Goal: Transaction & Acquisition: Book appointment/travel/reservation

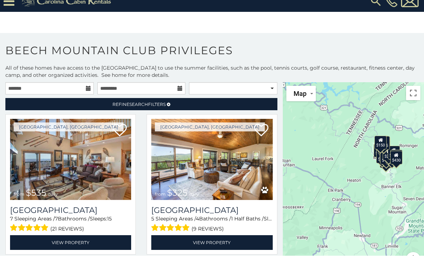
scroll to position [32, 0]
click at [57, 83] on input "text" at bounding box center [49, 89] width 88 height 12
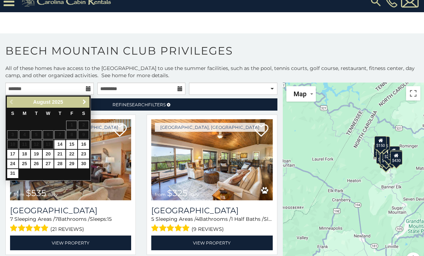
click at [83, 99] on span "Next" at bounding box center [84, 102] width 6 height 6
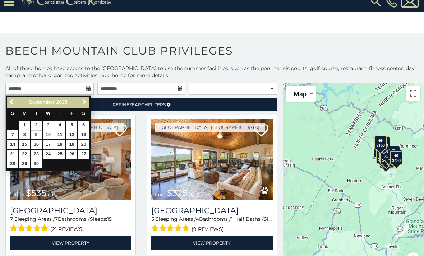
click at [36, 130] on link "9" at bounding box center [36, 134] width 11 height 9
type input "**********"
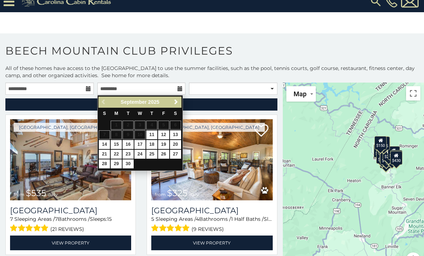
click at [164, 130] on link "12" at bounding box center [163, 134] width 11 height 9
type input "**********"
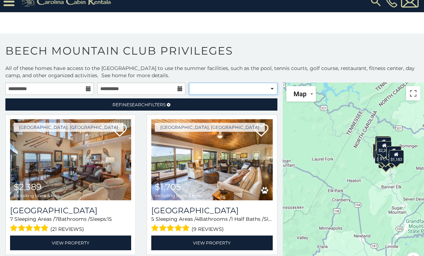
click at [224, 83] on select "**********" at bounding box center [233, 89] width 88 height 12
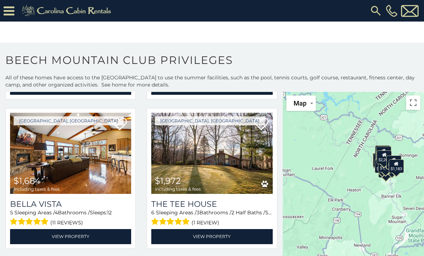
scroll to position [467, 0]
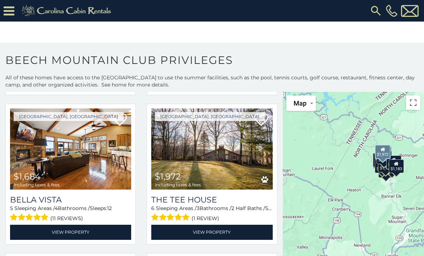
click at [192, 145] on img at bounding box center [211, 148] width 121 height 81
click at [189, 151] on img at bounding box center [211, 148] width 121 height 81
click at [218, 239] on link "View Property" at bounding box center [211, 232] width 121 height 15
click at [217, 236] on link "View Property" at bounding box center [211, 232] width 121 height 15
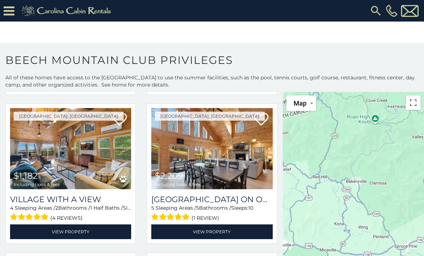
scroll to position [915, 0]
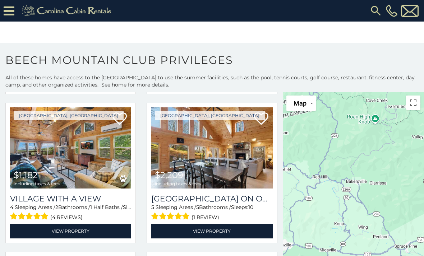
click at [194, 154] on img at bounding box center [211, 147] width 121 height 81
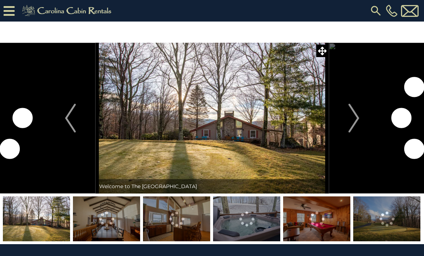
click at [352, 117] on img "Next" at bounding box center [353, 118] width 11 height 29
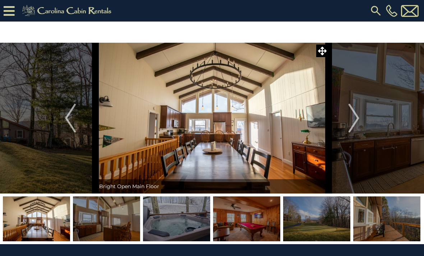
click at [350, 119] on img "Next" at bounding box center [353, 118] width 11 height 29
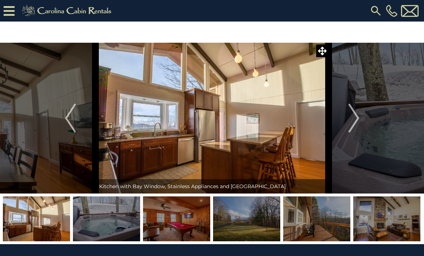
click at [349, 120] on img "Next" at bounding box center [353, 118] width 11 height 29
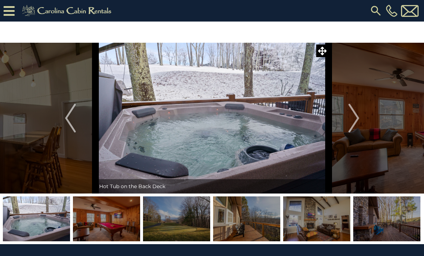
click at [351, 119] on img "Next" at bounding box center [353, 118] width 11 height 29
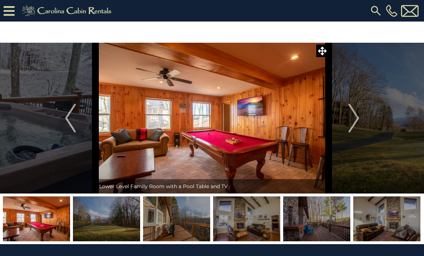
click at [349, 117] on img "Next" at bounding box center [353, 118] width 11 height 29
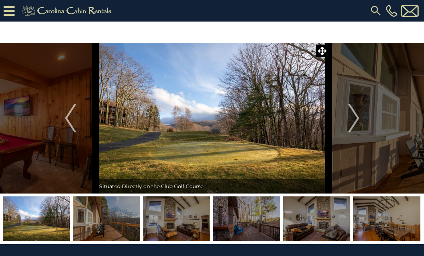
click at [352, 120] on img "Next" at bounding box center [353, 118] width 11 height 29
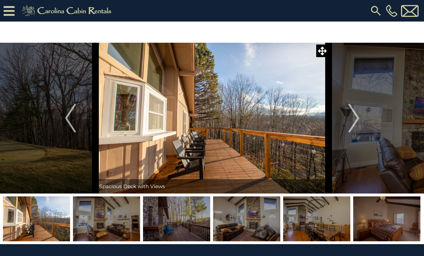
click at [350, 121] on img "Next" at bounding box center [353, 118] width 11 height 29
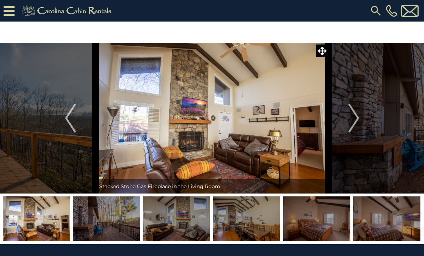
click at [352, 119] on img "Next" at bounding box center [353, 118] width 11 height 29
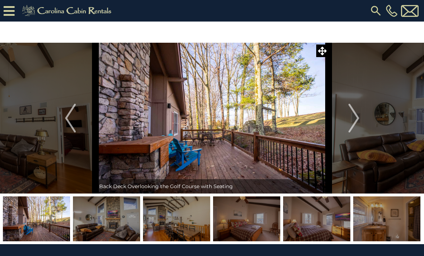
click at [354, 118] on img "Next" at bounding box center [353, 118] width 11 height 29
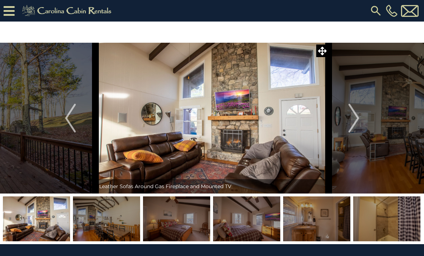
click at [351, 120] on img "Next" at bounding box center [353, 118] width 11 height 29
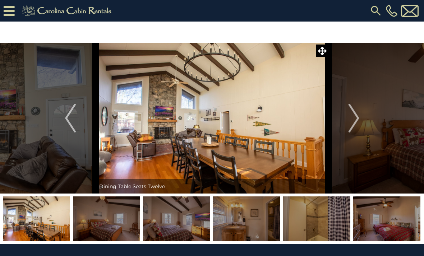
click at [351, 120] on img "Next" at bounding box center [353, 118] width 11 height 29
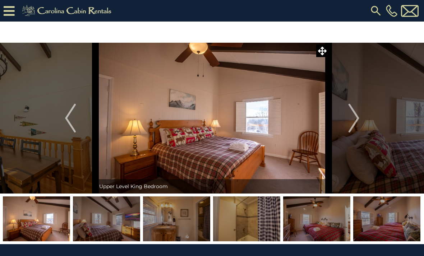
click at [350, 120] on img "Next" at bounding box center [353, 118] width 11 height 29
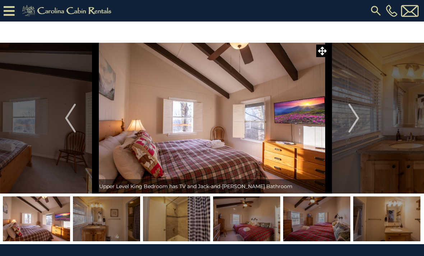
click at [350, 120] on img "Next" at bounding box center [353, 118] width 11 height 29
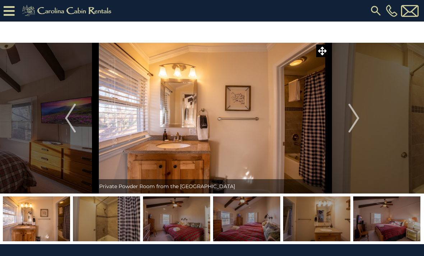
click at [348, 123] on img "Next" at bounding box center [353, 118] width 11 height 29
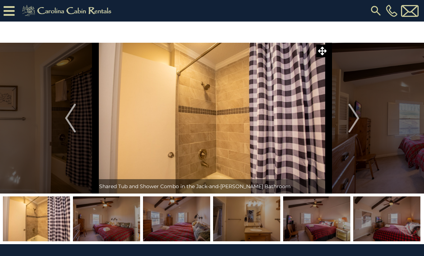
click at [351, 122] on img "Next" at bounding box center [353, 118] width 11 height 29
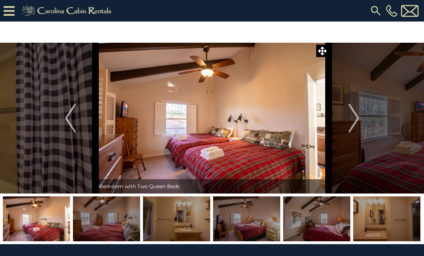
click at [351, 118] on img "Next" at bounding box center [353, 118] width 11 height 29
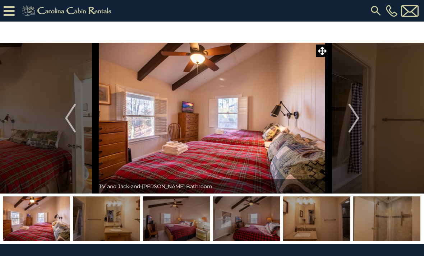
click at [351, 120] on img "Next" at bounding box center [353, 118] width 11 height 29
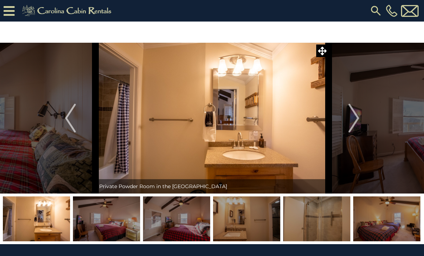
click at [350, 121] on img "Next" at bounding box center [353, 118] width 11 height 29
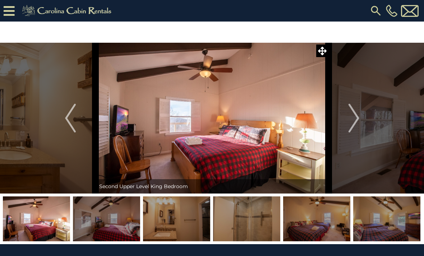
click at [350, 120] on img "Next" at bounding box center [353, 118] width 11 height 29
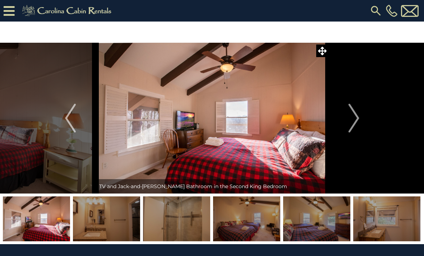
click at [352, 119] on img "Next" at bounding box center [353, 118] width 11 height 29
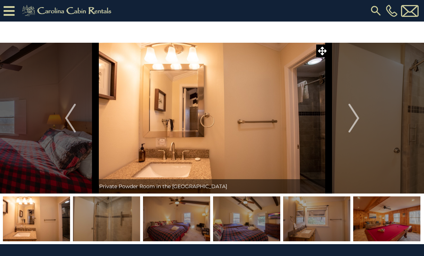
click at [351, 119] on img "Next" at bounding box center [353, 118] width 11 height 29
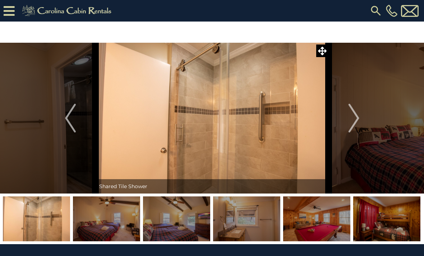
click at [354, 120] on img "Next" at bounding box center [353, 118] width 11 height 29
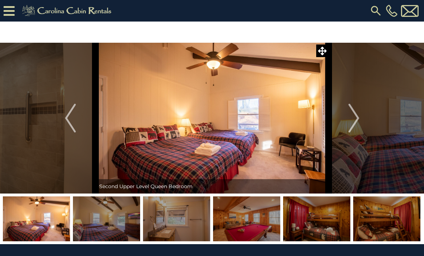
click at [354, 121] on img "Next" at bounding box center [353, 118] width 11 height 29
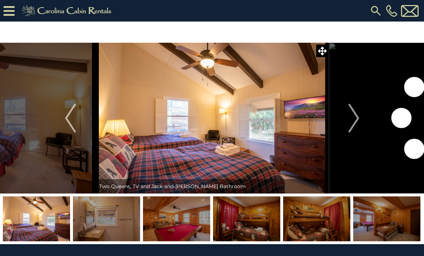
click at [352, 120] on img "Next" at bounding box center [353, 118] width 11 height 29
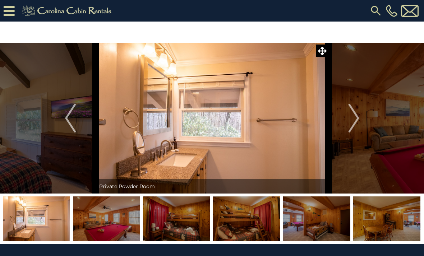
click at [351, 119] on img "Next" at bounding box center [353, 118] width 11 height 29
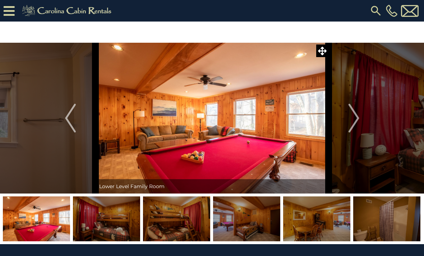
click at [352, 120] on img "Next" at bounding box center [353, 118] width 11 height 29
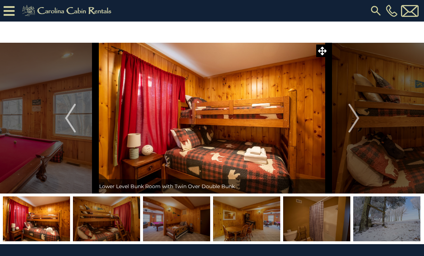
click at [354, 121] on img "Next" at bounding box center [353, 118] width 11 height 29
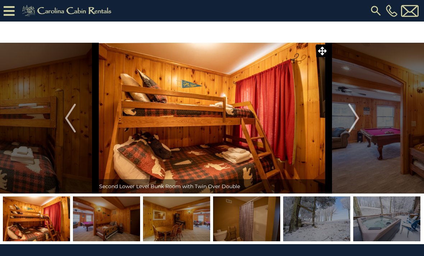
click at [354, 119] on img "Next" at bounding box center [353, 118] width 11 height 29
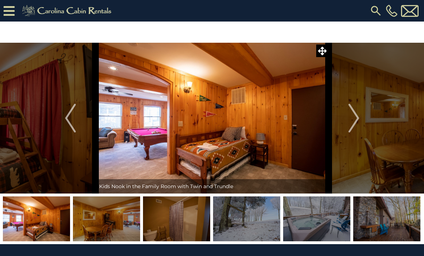
click at [352, 118] on img "Next" at bounding box center [353, 118] width 11 height 29
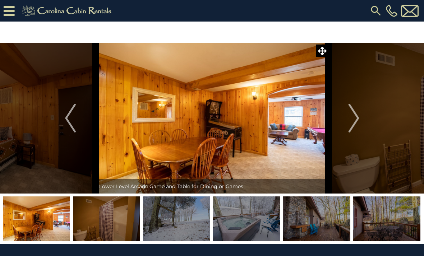
click at [352, 117] on img "Next" at bounding box center [353, 118] width 11 height 29
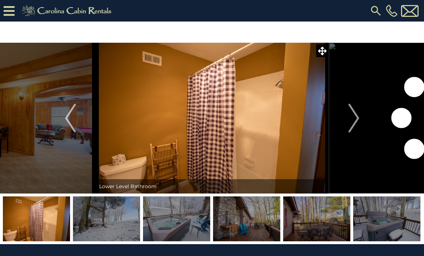
click at [351, 119] on img "Next" at bounding box center [353, 118] width 11 height 29
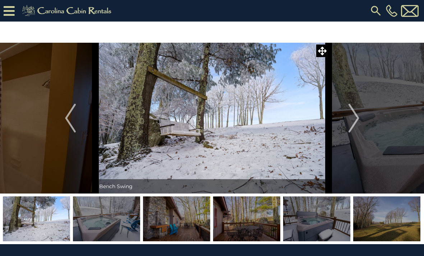
click at [353, 117] on img "Next" at bounding box center [353, 118] width 11 height 29
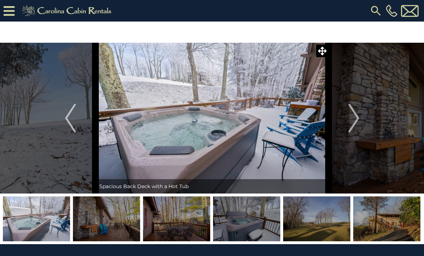
click at [351, 116] on img "Next" at bounding box center [353, 118] width 11 height 29
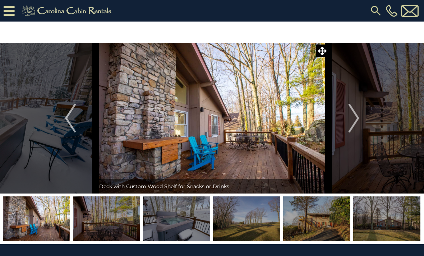
click at [351, 120] on img "Next" at bounding box center [353, 118] width 11 height 29
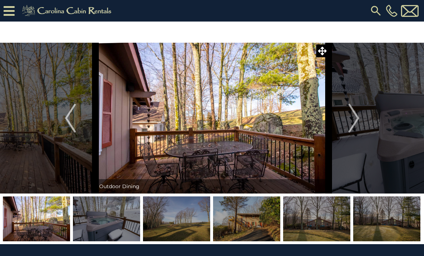
click at [351, 118] on img "Next" at bounding box center [353, 118] width 11 height 29
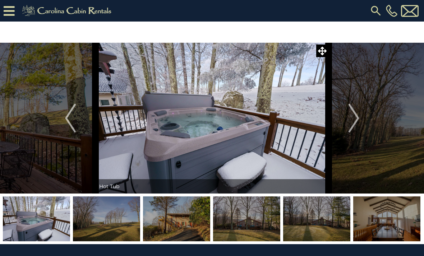
click at [353, 116] on img "Next" at bounding box center [353, 118] width 11 height 29
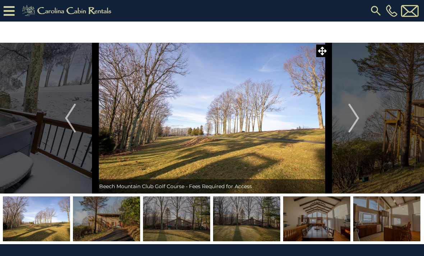
click at [350, 119] on img "Next" at bounding box center [353, 118] width 11 height 29
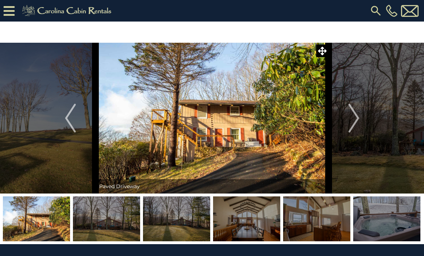
click at [350, 118] on img "Next" at bounding box center [353, 118] width 11 height 29
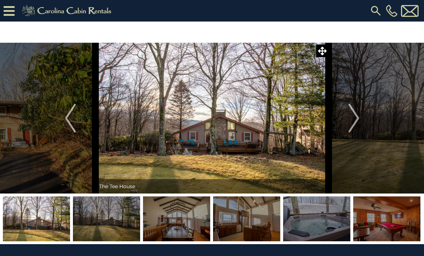
click at [351, 119] on img "Next" at bounding box center [353, 118] width 11 height 29
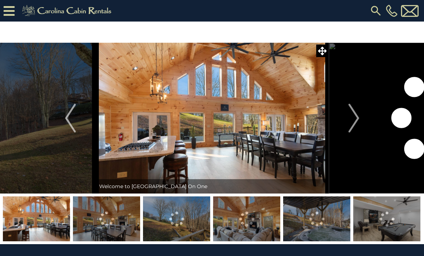
click at [351, 122] on img "Next" at bounding box center [353, 118] width 11 height 29
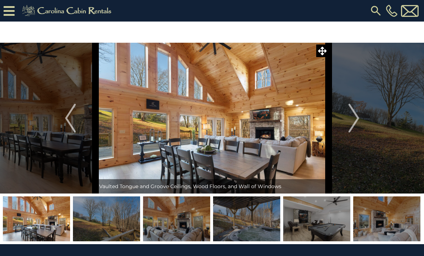
click at [354, 120] on img "Next" at bounding box center [353, 118] width 11 height 29
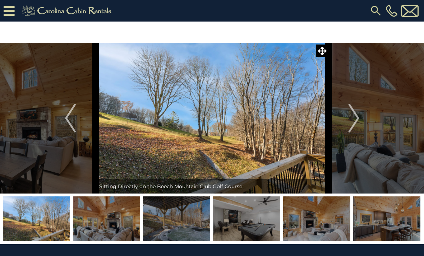
click at [354, 121] on img "Next" at bounding box center [353, 118] width 11 height 29
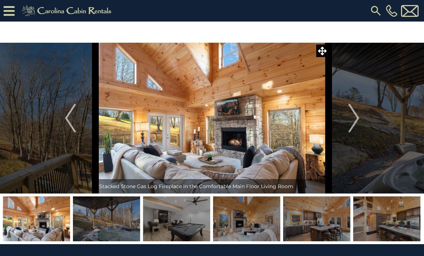
click at [352, 118] on img "Next" at bounding box center [353, 118] width 11 height 29
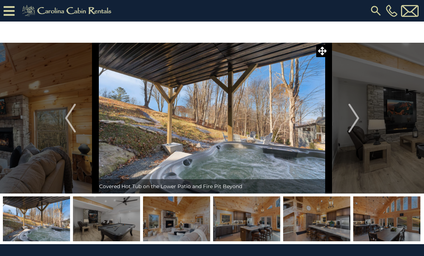
click at [75, 115] on img "Previous" at bounding box center [70, 118] width 11 height 29
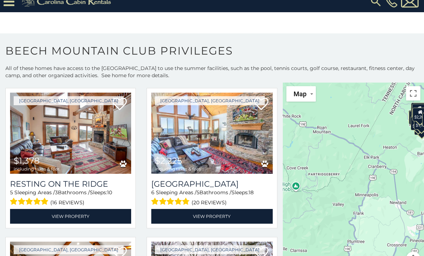
scroll to position [324, 0]
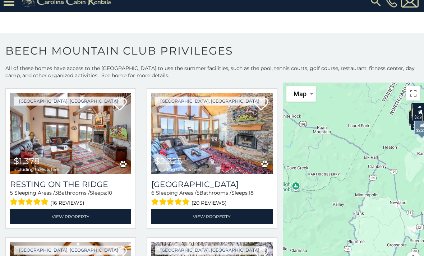
click at [199, 100] on img at bounding box center [211, 133] width 121 height 81
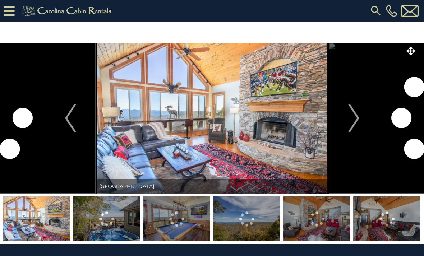
click at [144, 92] on img at bounding box center [211, 118] width 233 height 151
click at [347, 117] on button "Next" at bounding box center [353, 118] width 50 height 151
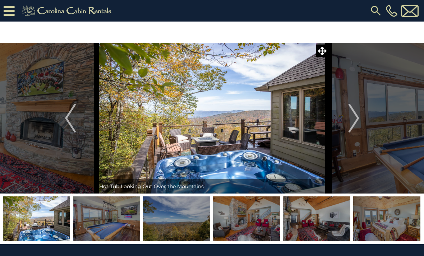
click at [351, 116] on img "Next" at bounding box center [353, 118] width 11 height 29
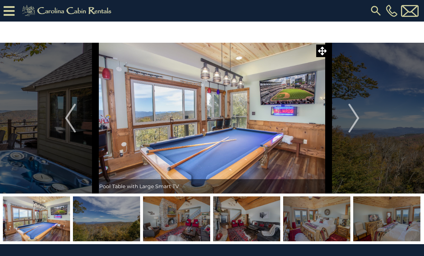
click at [354, 119] on img "Next" at bounding box center [353, 118] width 11 height 29
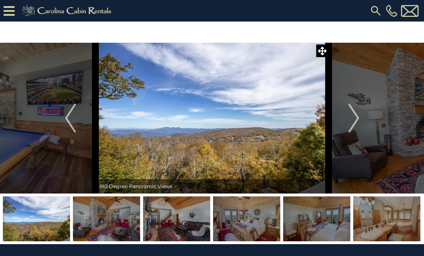
click at [356, 114] on img "Next" at bounding box center [353, 118] width 11 height 29
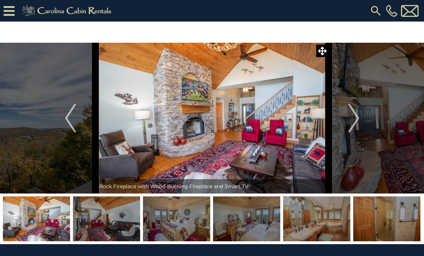
click at [354, 117] on img "Next" at bounding box center [353, 118] width 11 height 29
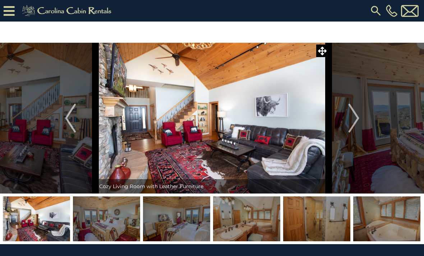
click at [353, 117] on img "Next" at bounding box center [353, 118] width 11 height 29
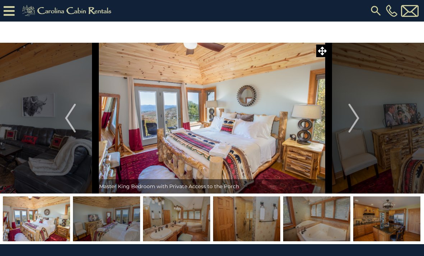
click at [354, 119] on img "Next" at bounding box center [353, 118] width 11 height 29
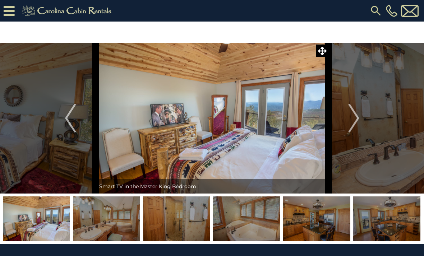
click at [352, 118] on img "Next" at bounding box center [353, 118] width 11 height 29
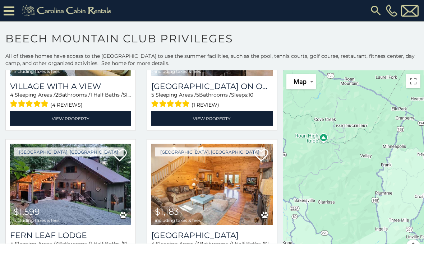
scroll to position [11, 0]
